Goal: Information Seeking & Learning: Learn about a topic

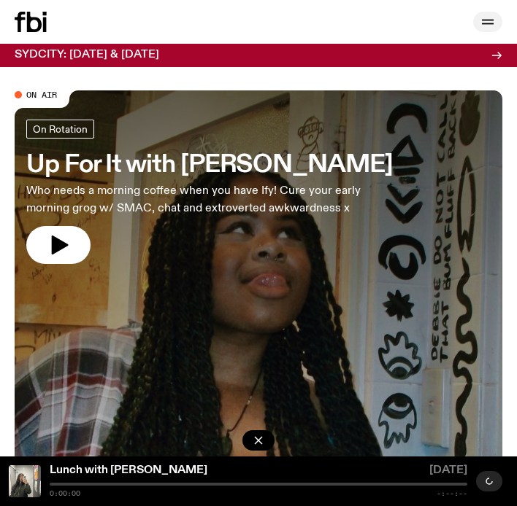
click at [484, 23] on icon "button" at bounding box center [488, 22] width 18 height 18
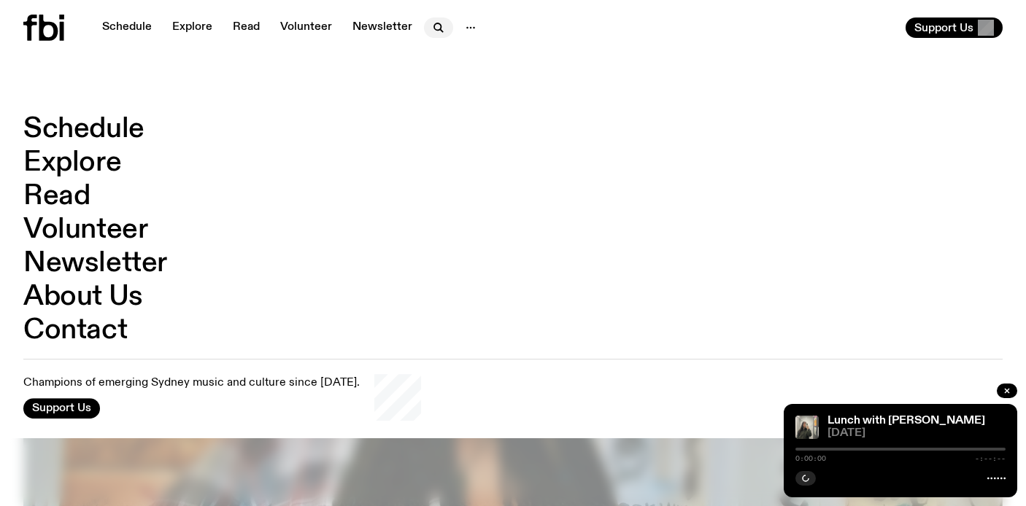
click at [447, 30] on button "button" at bounding box center [438, 28] width 29 height 20
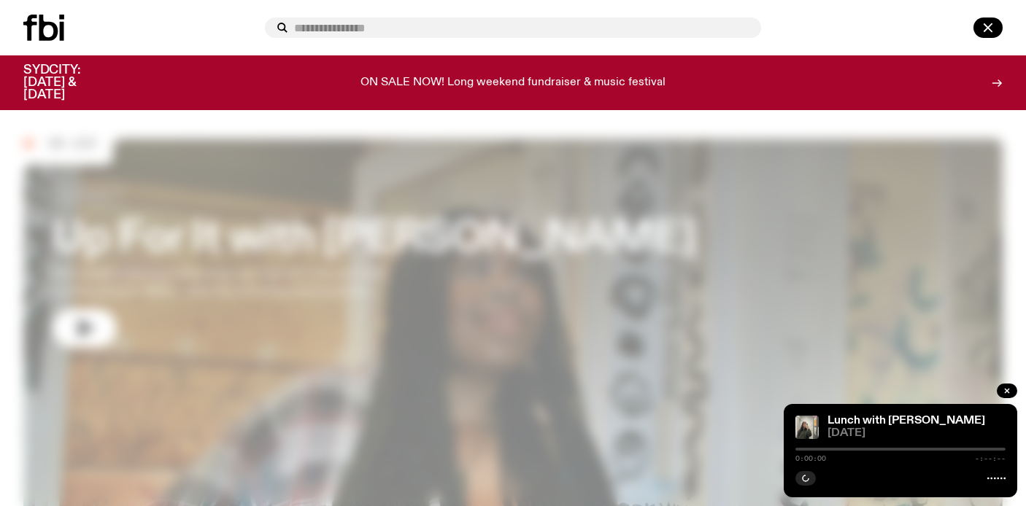
type input "*"
type input "**********"
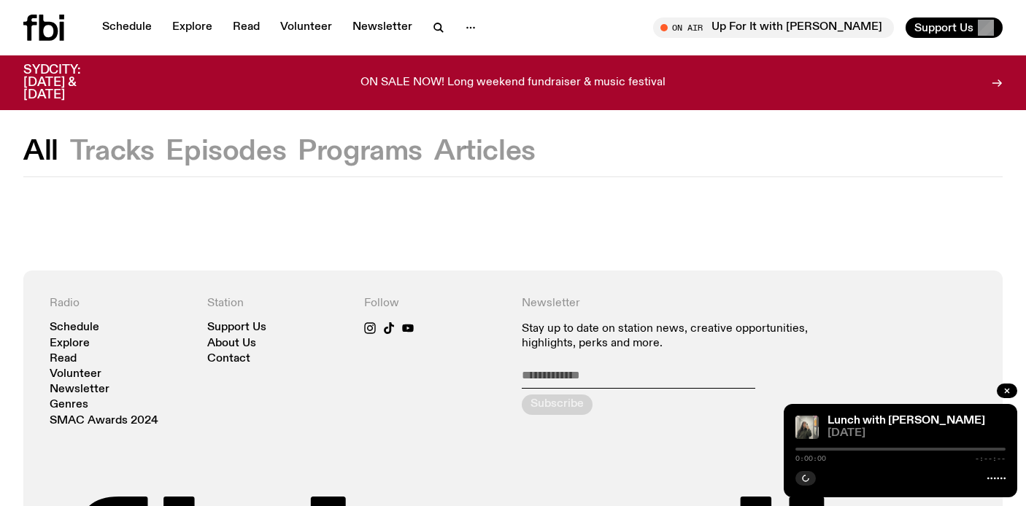
click at [417, 28] on nav "Schedule Explore Read Volunteer Newsletter" at bounding box center [289, 28] width 392 height 20
click at [434, 28] on icon "button" at bounding box center [437, 26] width 7 height 7
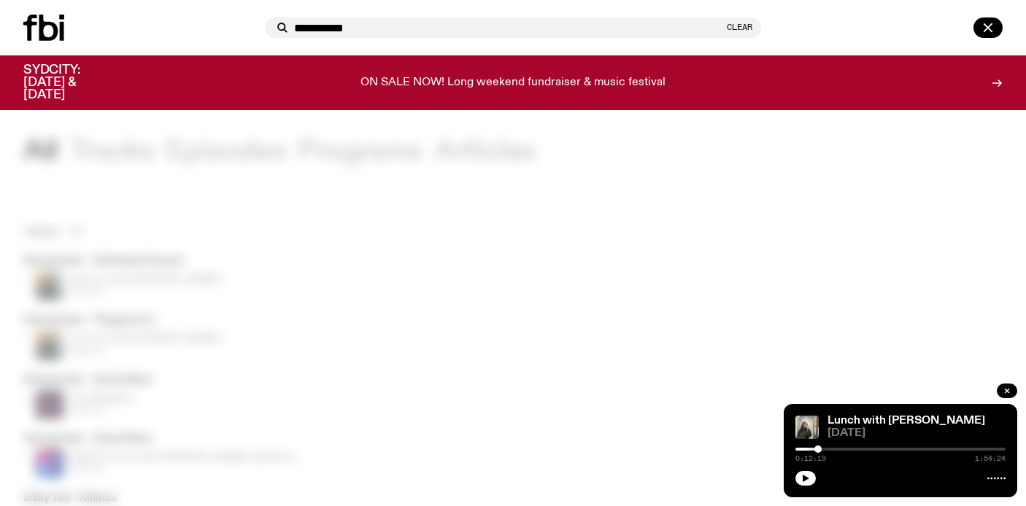
type input "**********"
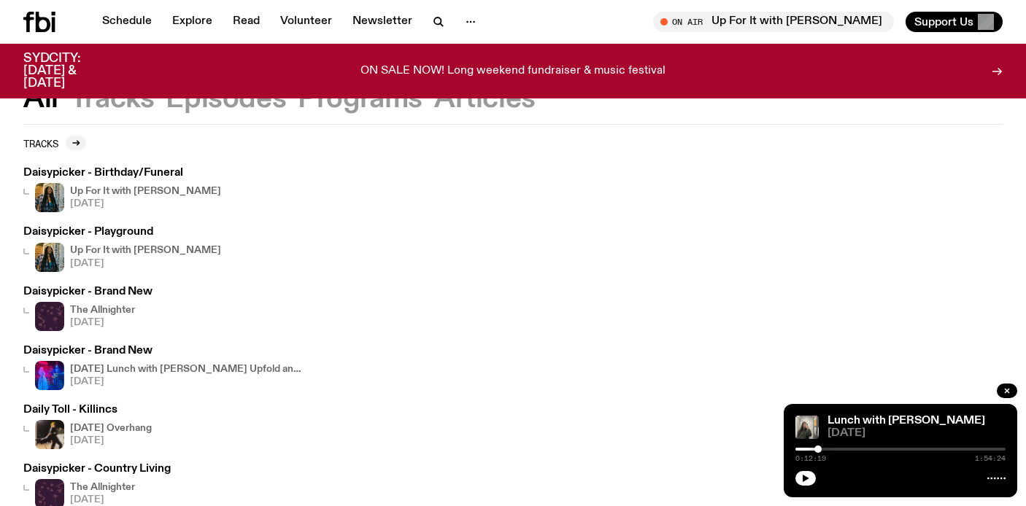
scroll to position [153, 0]
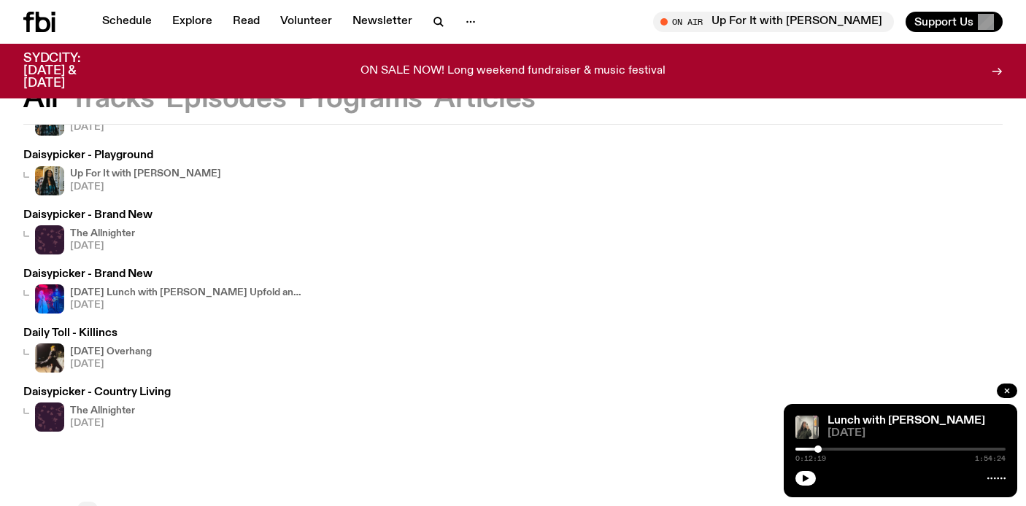
click at [90, 341] on div "Daily Toll - Killincs [DATE] Overhang [DATE]" at bounding box center [87, 350] width 128 height 45
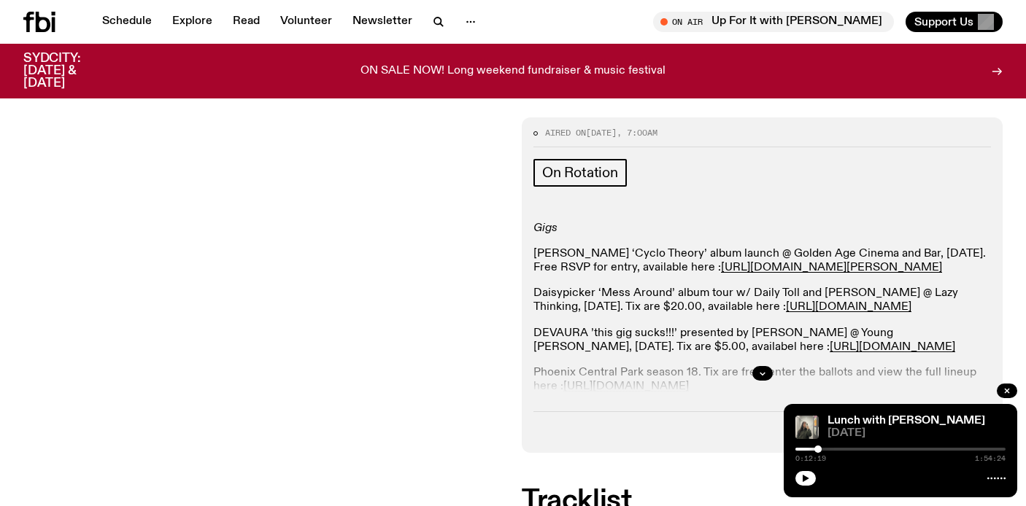
scroll to position [193, 0]
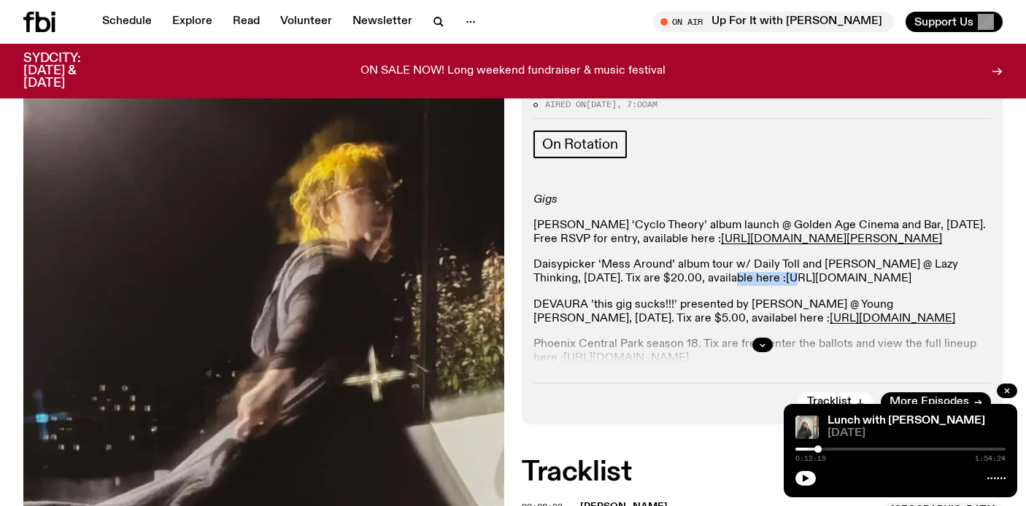
drag, startPoint x: 686, startPoint y: 287, endPoint x: 763, endPoint y: 287, distance: 76.6
click at [516, 286] on p "Daisypicker ‘Mess Around’ album tour w/ Daily Toll and [PERSON_NAME] @ Lazy Thi…" at bounding box center [761, 272] width 457 height 28
click at [516, 277] on p "Daisypicker ‘Mess Around’ album tour w/ Daily Toll and [PERSON_NAME] @ Lazy Thi…" at bounding box center [761, 272] width 457 height 28
click at [516, 347] on icon "button" at bounding box center [762, 345] width 9 height 9
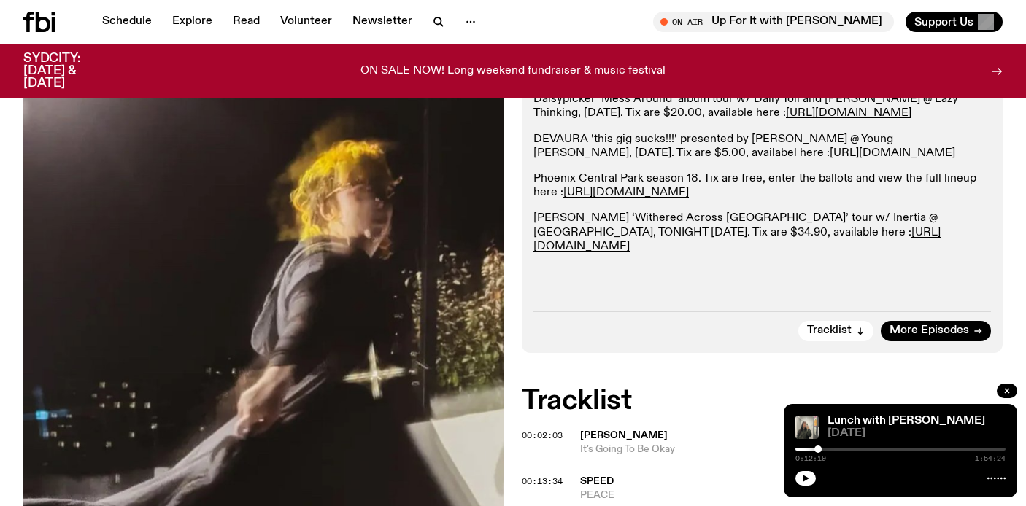
scroll to position [359, 0]
click at [516, 387] on div at bounding box center [1007, 393] width 20 height 18
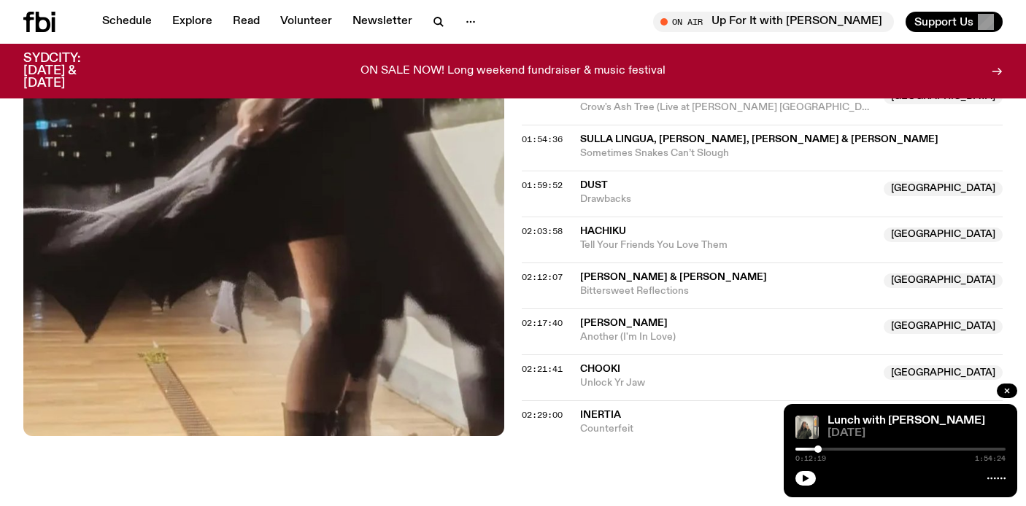
scroll to position [1628, 0]
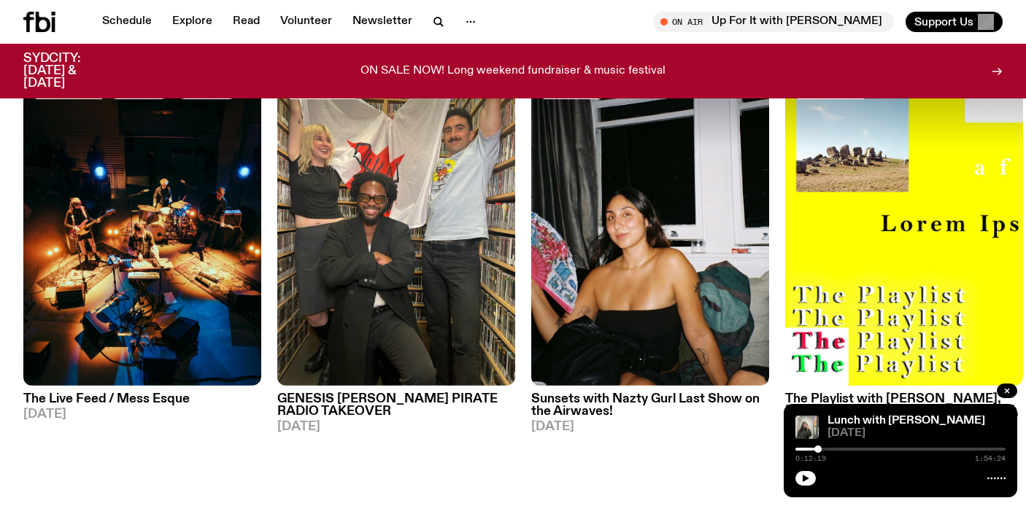
scroll to position [764, 0]
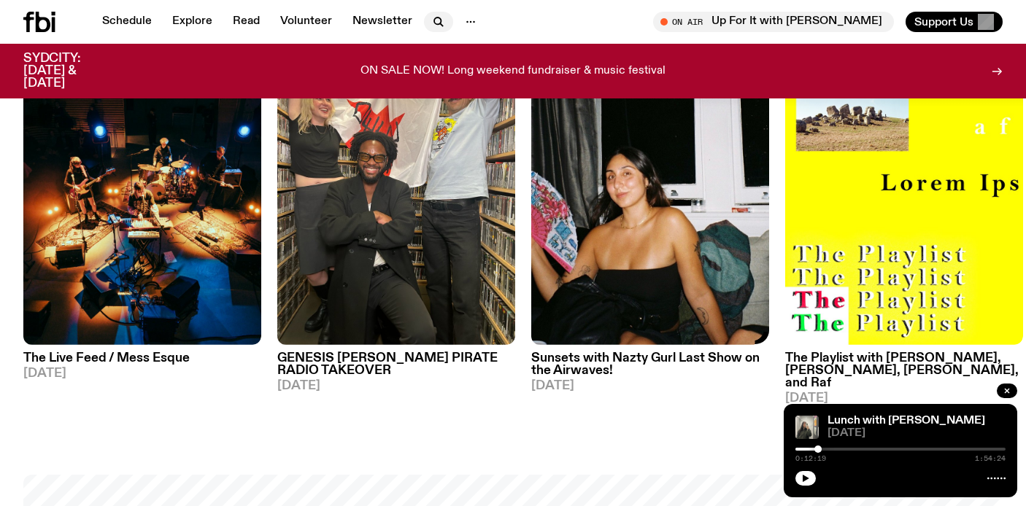
click at [430, 22] on icon "button" at bounding box center [439, 22] width 18 height 18
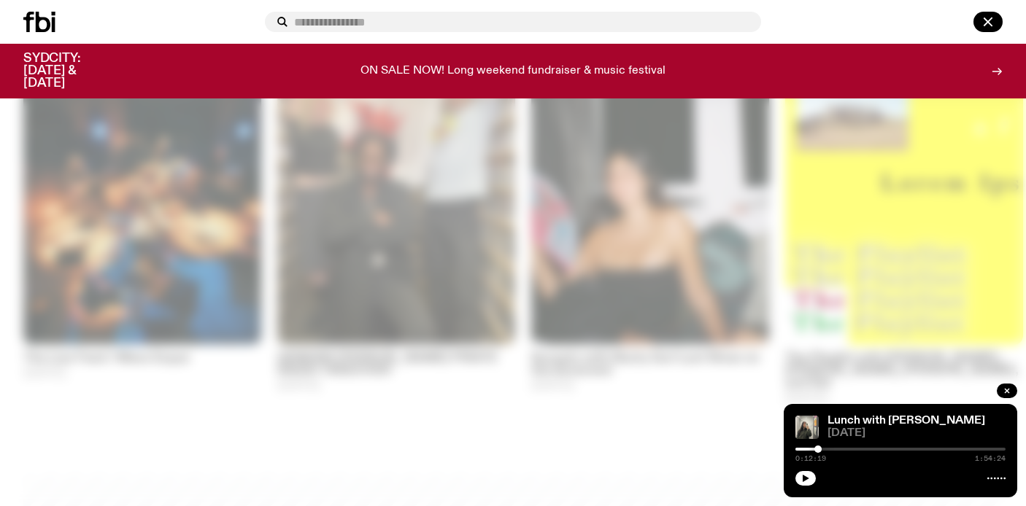
click at [443, 20] on input "text" at bounding box center [521, 22] width 455 height 12
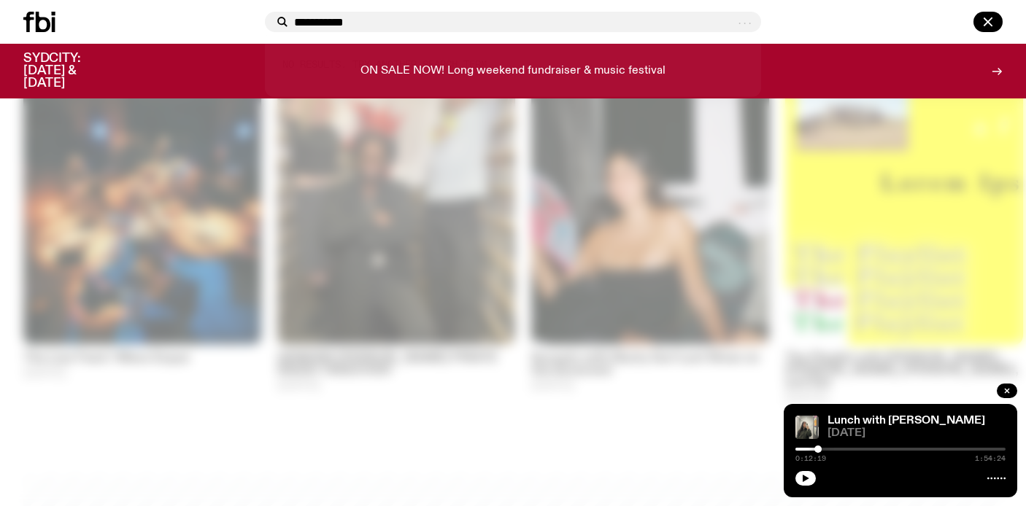
type input "**********"
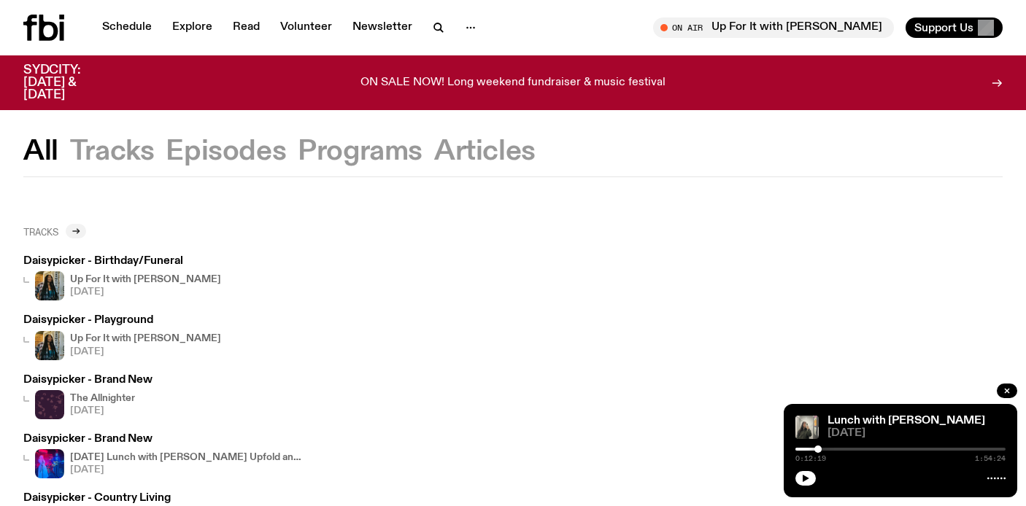
click at [79, 232] on icon at bounding box center [75, 231] width 9 height 9
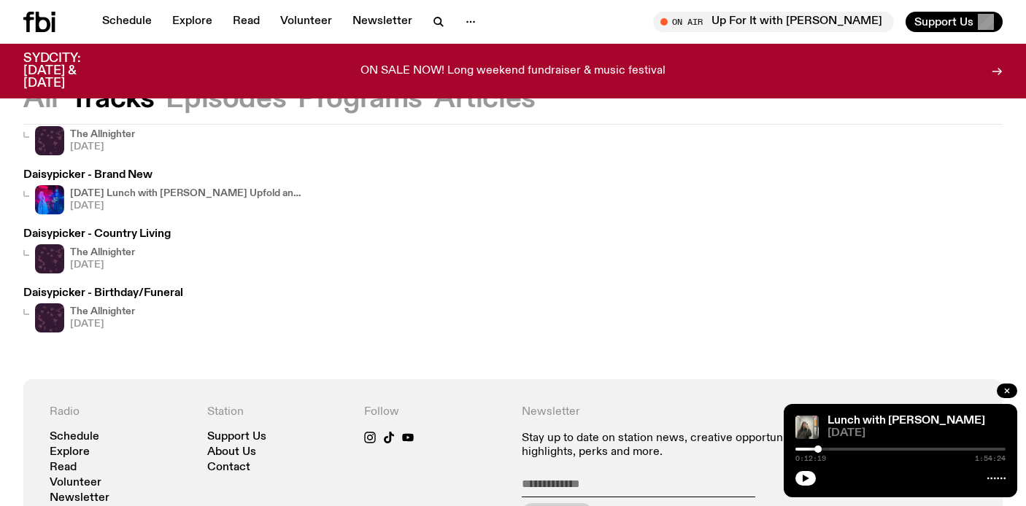
scroll to position [144, 0]
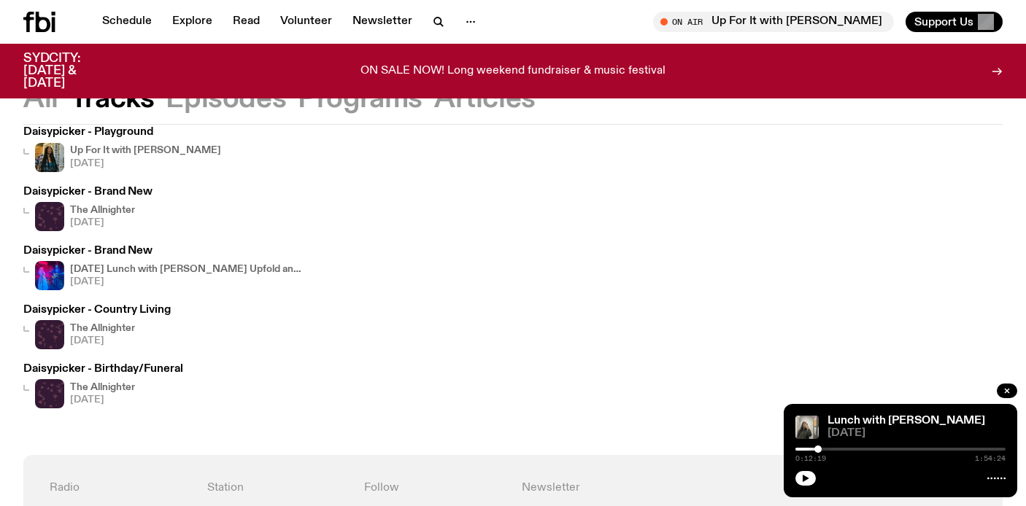
click at [38, 92] on button "All" at bounding box center [40, 99] width 35 height 26
